Goal: Navigation & Orientation: Find specific page/section

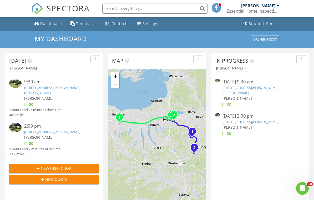
click at [14, 80] on img at bounding box center [15, 83] width 12 height 9
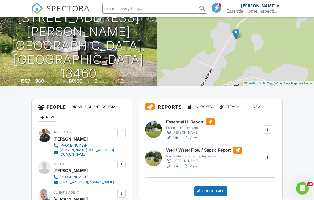
click at [157, 129] on div at bounding box center [153, 129] width 17 height 17
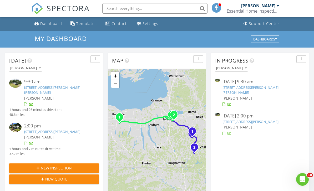
click at [19, 123] on img at bounding box center [15, 127] width 12 height 9
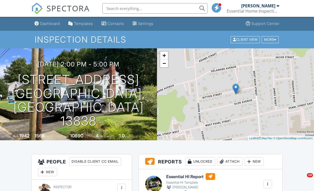
click at [47, 24] on div "Dashboard" at bounding box center [50, 23] width 20 height 4
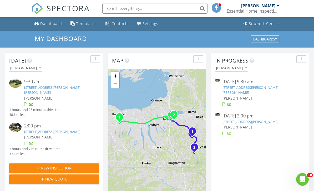
scroll to position [14, 0]
